Goal: Find specific page/section: Find specific page/section

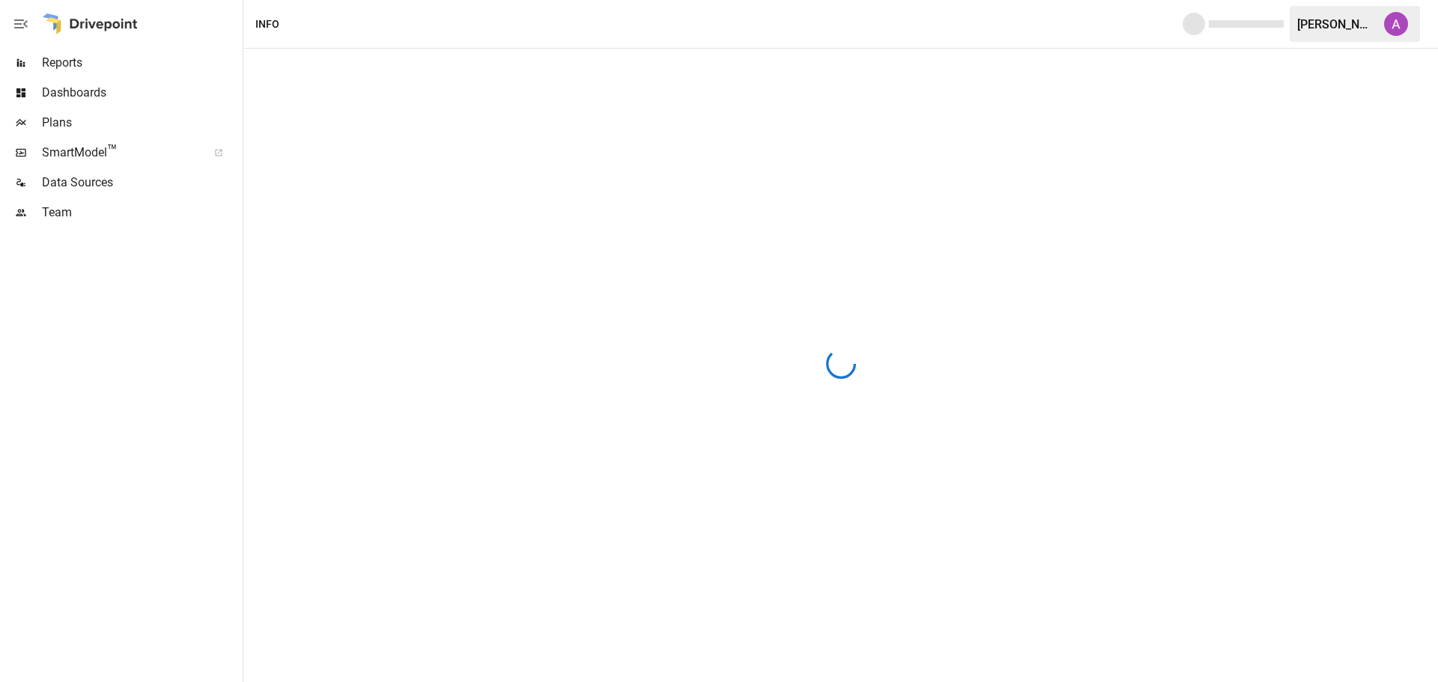
click at [145, 153] on span "SmartModel ™" at bounding box center [120, 153] width 156 height 18
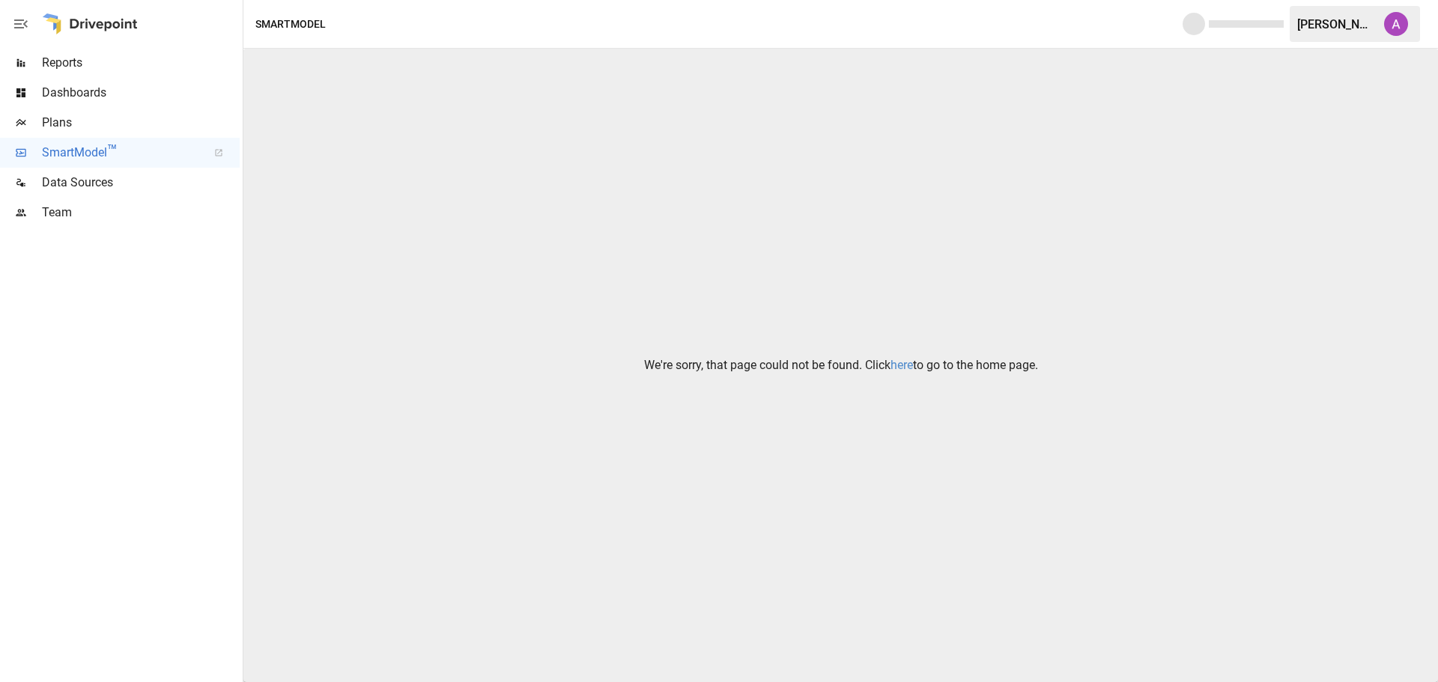
click at [895, 365] on link "here" at bounding box center [901, 365] width 22 height 14
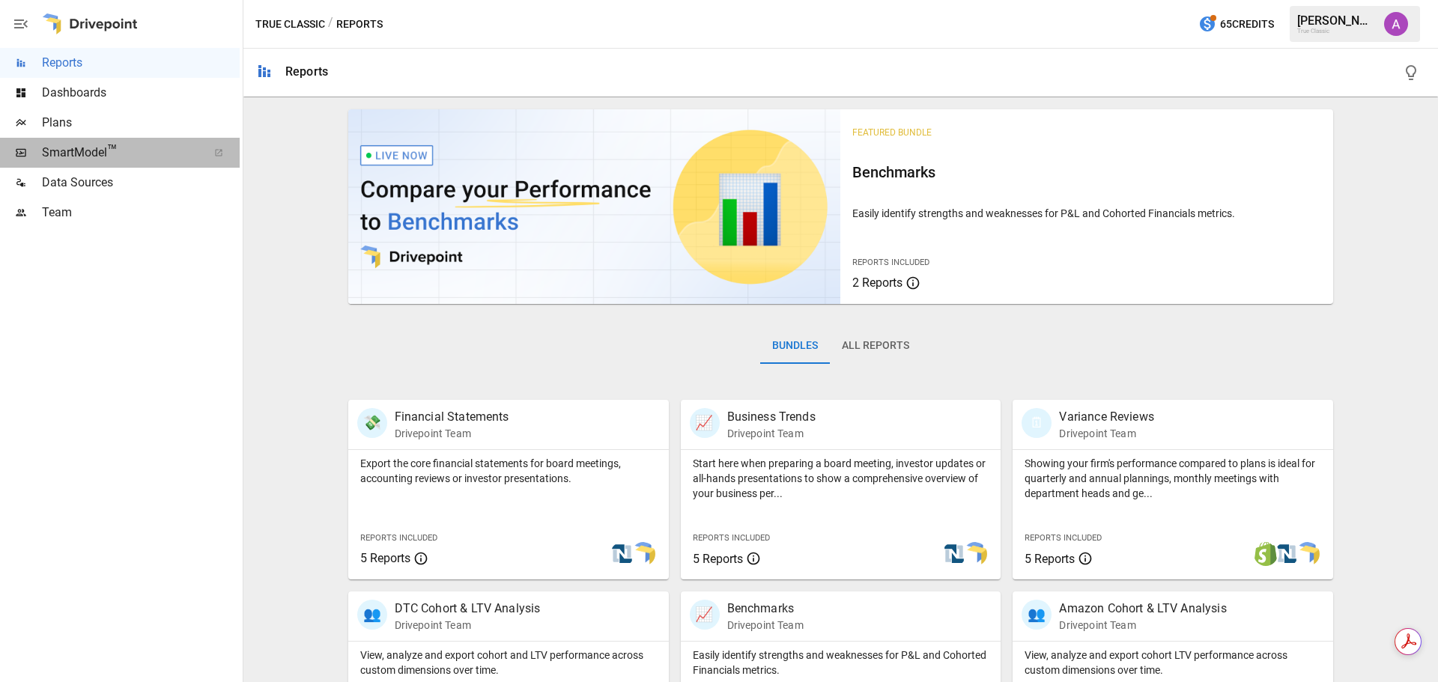
click at [143, 145] on span "SmartModel ™" at bounding box center [120, 153] width 156 height 18
